Goal: Information Seeking & Learning: Find contact information

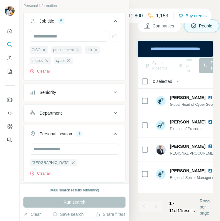
scroll to position [0, 15]
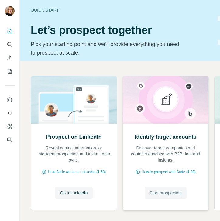
click at [169, 194] on span "Start prospecting" at bounding box center [166, 193] width 32 height 6
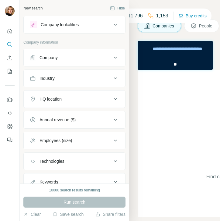
click at [205, 23] on span "People" at bounding box center [206, 26] width 14 height 6
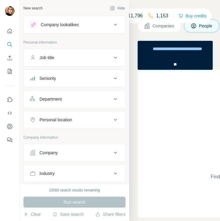
click at [80, 75] on div "Seniority" at bounding box center [71, 78] width 82 height 6
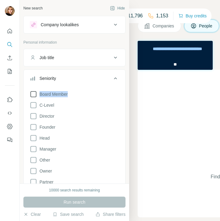
drag, startPoint x: 69, startPoint y: 93, endPoint x: 40, endPoint y: 96, distance: 29.9
click at [40, 96] on div "Board Member C-Level Director Founder Head Manager Other Owner Partner VP" at bounding box center [74, 142] width 89 height 108
copy span "Board Member"
click at [49, 105] on span "C-Level" at bounding box center [45, 105] width 17 height 6
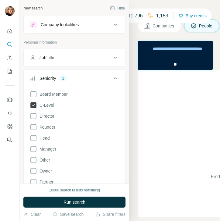
click at [47, 106] on span "C-Level" at bounding box center [45, 105] width 17 height 6
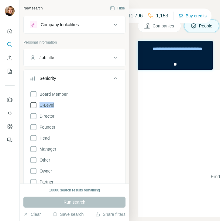
click at [43, 103] on div "Board Member C-Level Director Founder Head Manager Other Owner Partner VP" at bounding box center [74, 142] width 89 height 108
copy div "C-Level"
click at [115, 78] on icon at bounding box center [115, 78] width 7 height 7
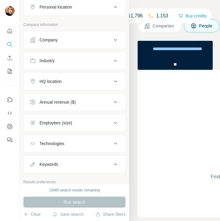
scroll to position [111, 0]
